Goal: Find specific page/section: Find specific page/section

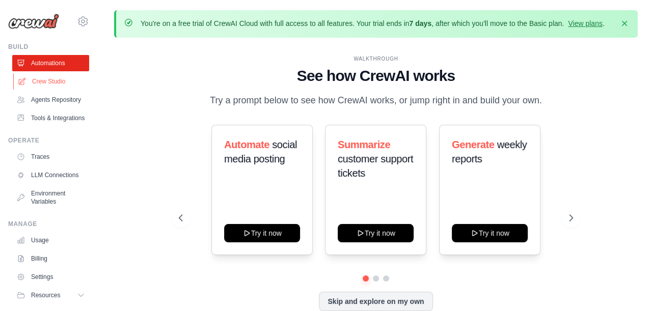
click at [49, 74] on link "Crew Studio" at bounding box center [51, 81] width 77 height 16
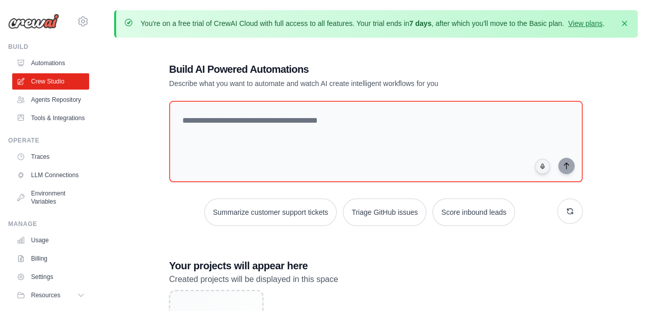
click at [413, 29] on div "You're on a free trial of CrewAI Cloud with full access to all features. Your t…" at bounding box center [372, 23] width 464 height 11
